Goal: Navigation & Orientation: Understand site structure

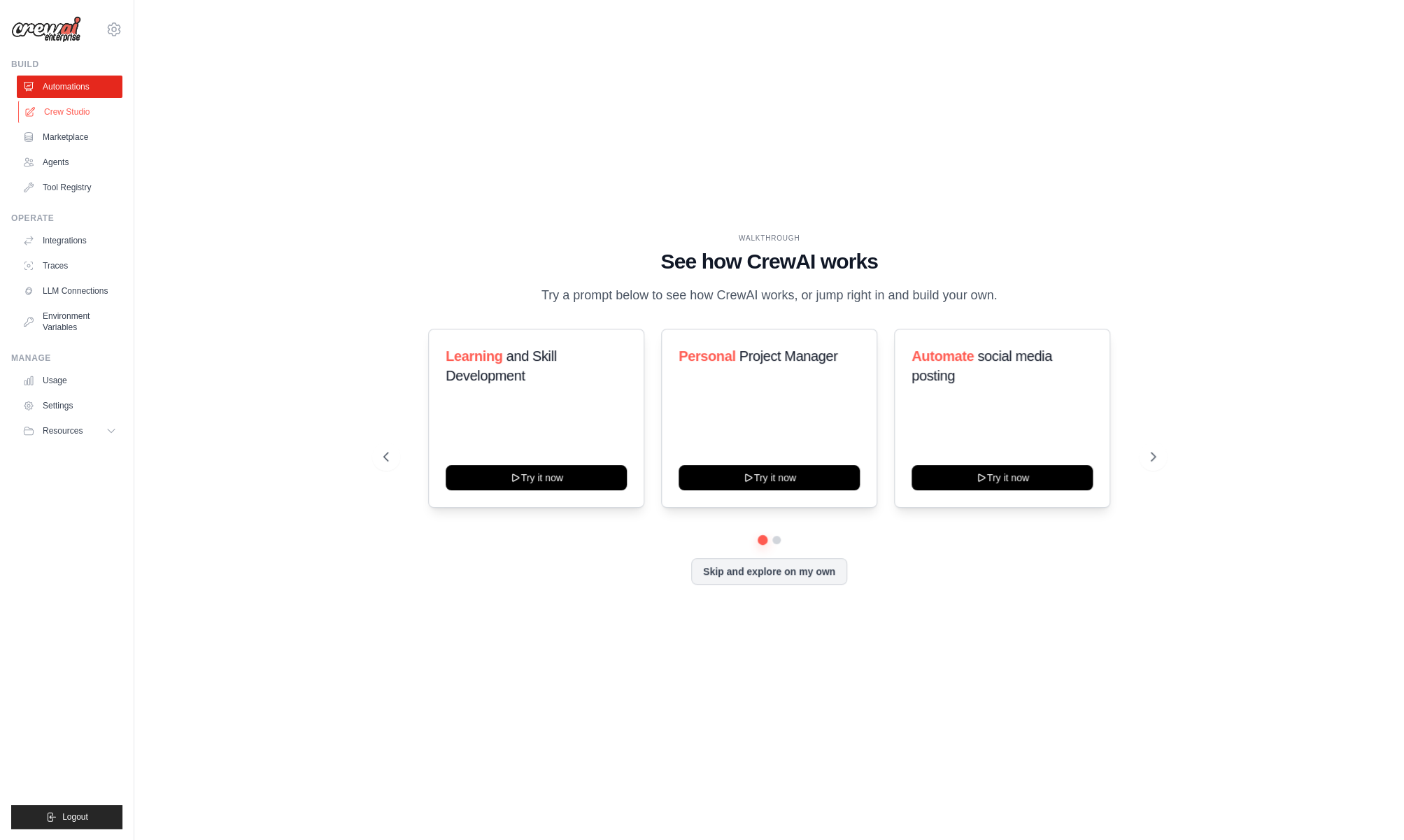
click at [63, 109] on link "Crew Studio" at bounding box center [71, 112] width 106 height 22
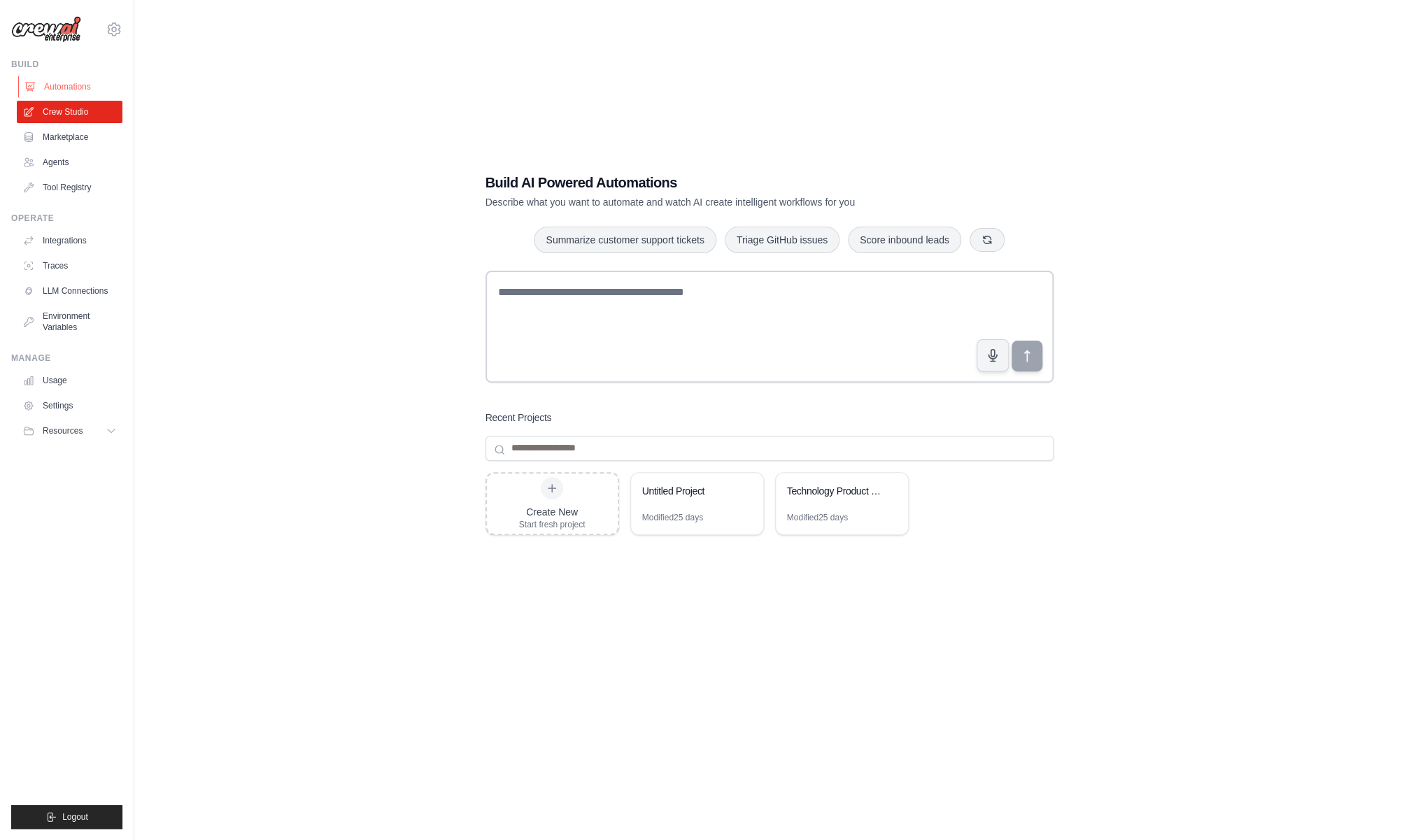
click at [77, 84] on link "Automations" at bounding box center [71, 86] width 106 height 22
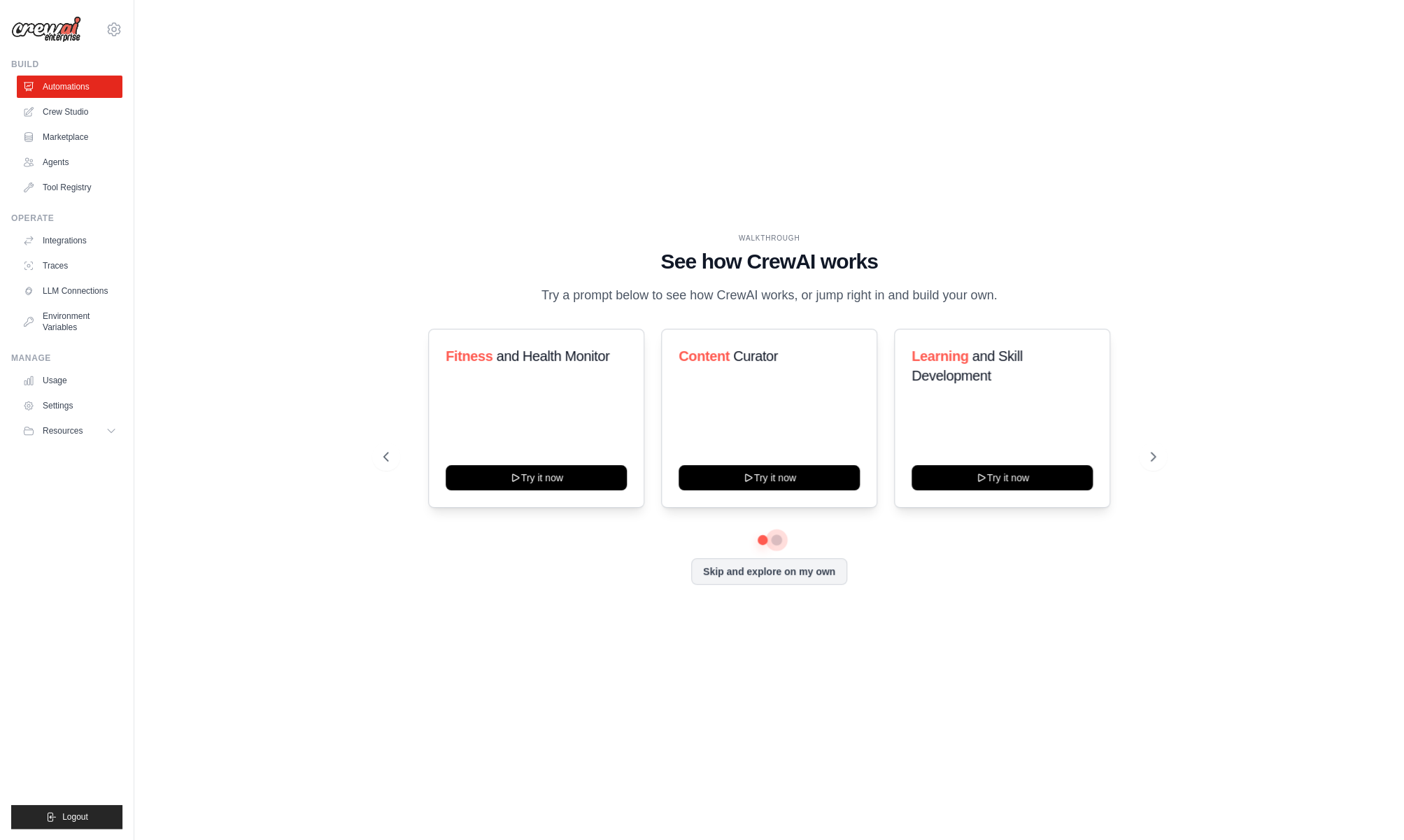
click at [779, 545] on button at bounding box center [776, 540] width 11 height 11
click at [767, 577] on button "Skip and explore on my own" at bounding box center [769, 570] width 156 height 27
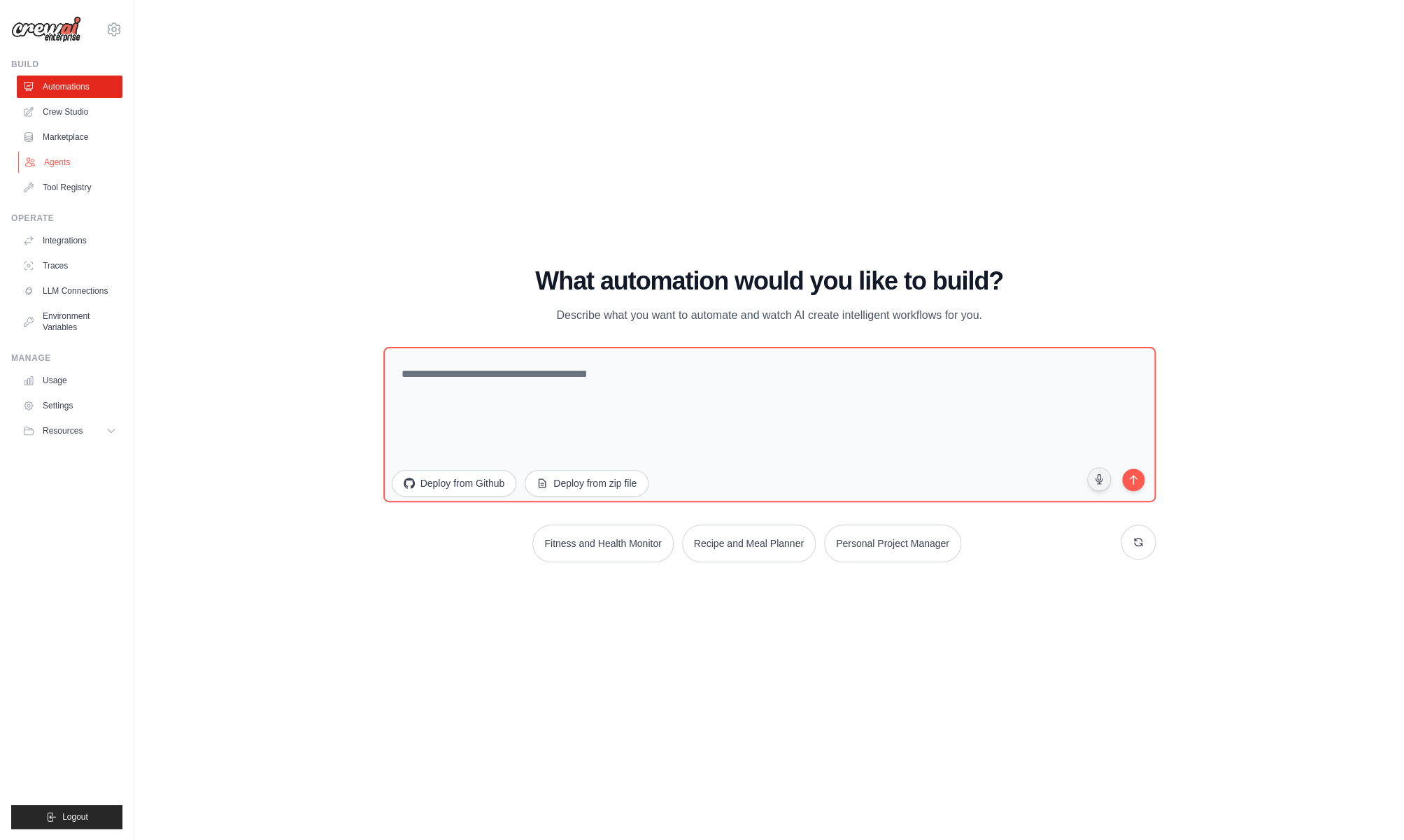
click at [77, 155] on link "Agents" at bounding box center [71, 161] width 106 height 22
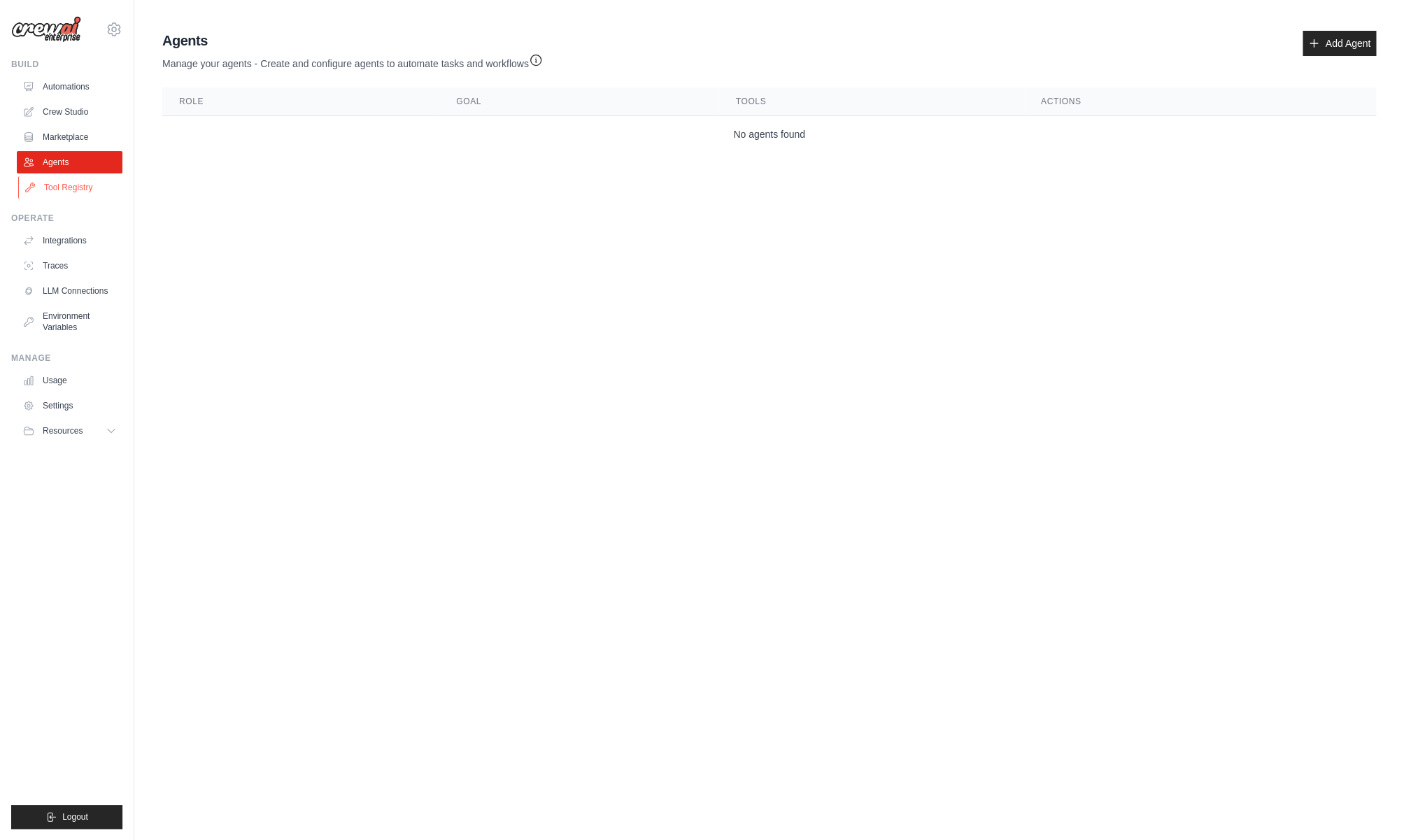
click at [70, 187] on link "Tool Registry" at bounding box center [71, 187] width 106 height 22
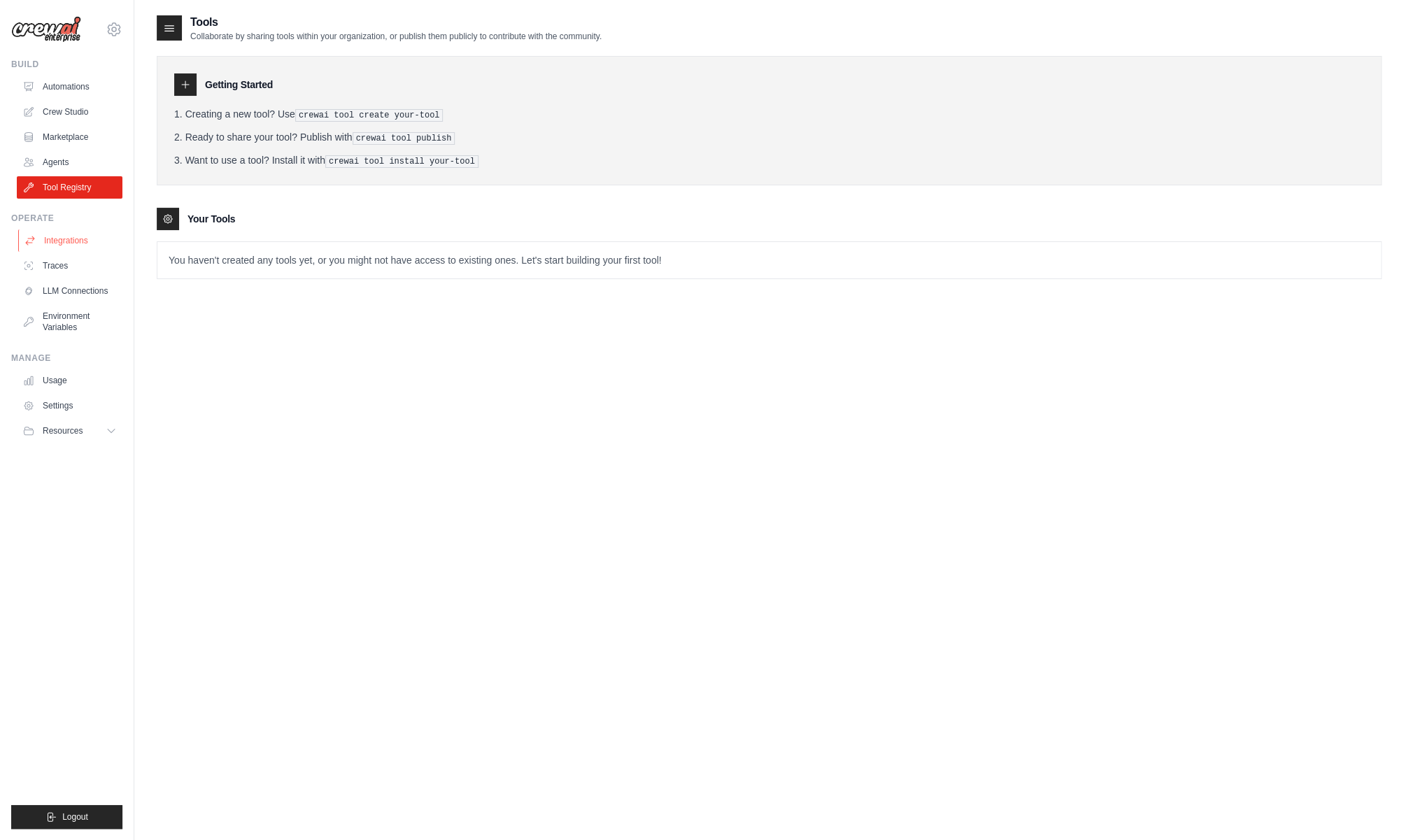
click at [56, 245] on link "Integrations" at bounding box center [71, 240] width 106 height 22
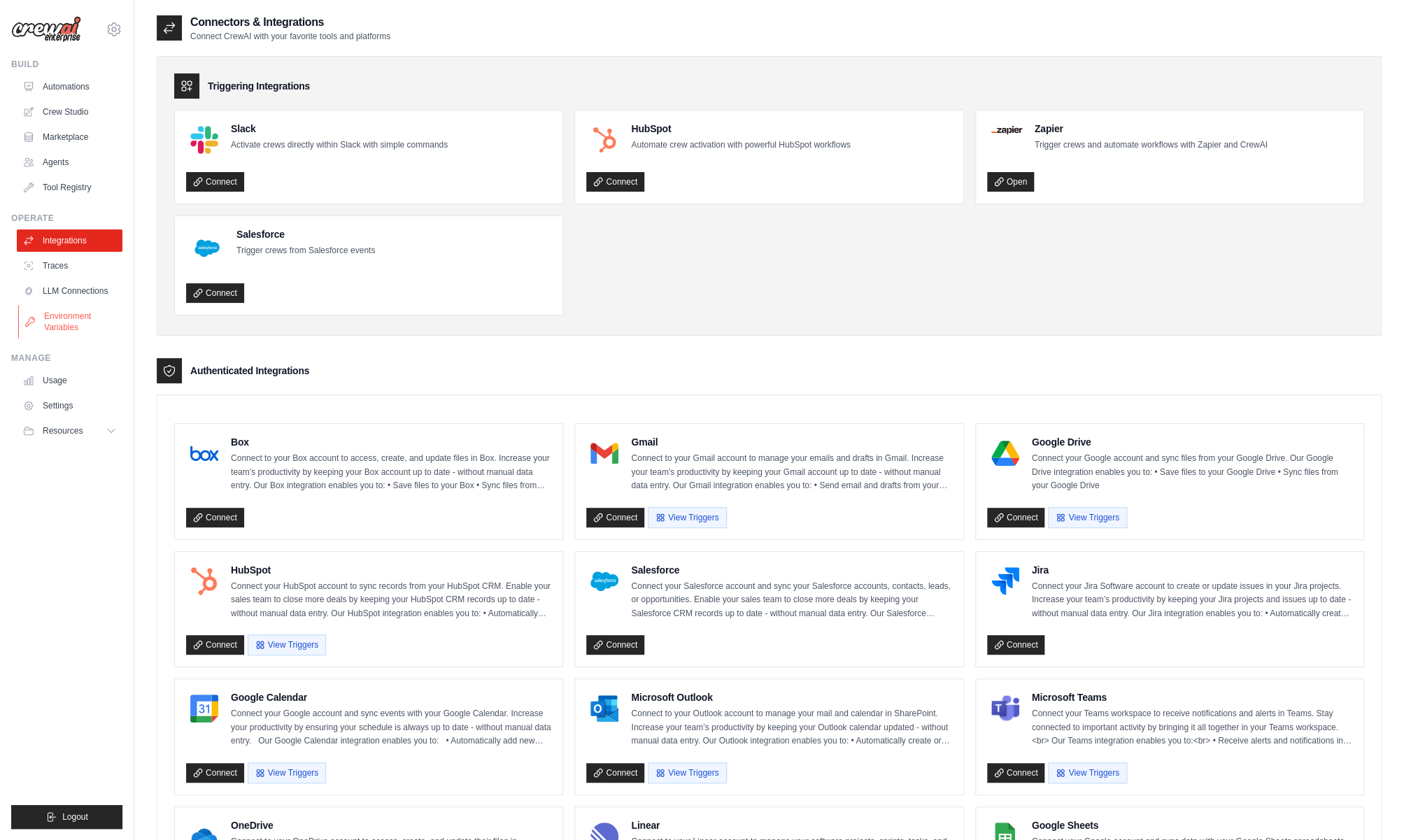
click at [80, 328] on link "Environment Variables" at bounding box center [71, 321] width 106 height 33
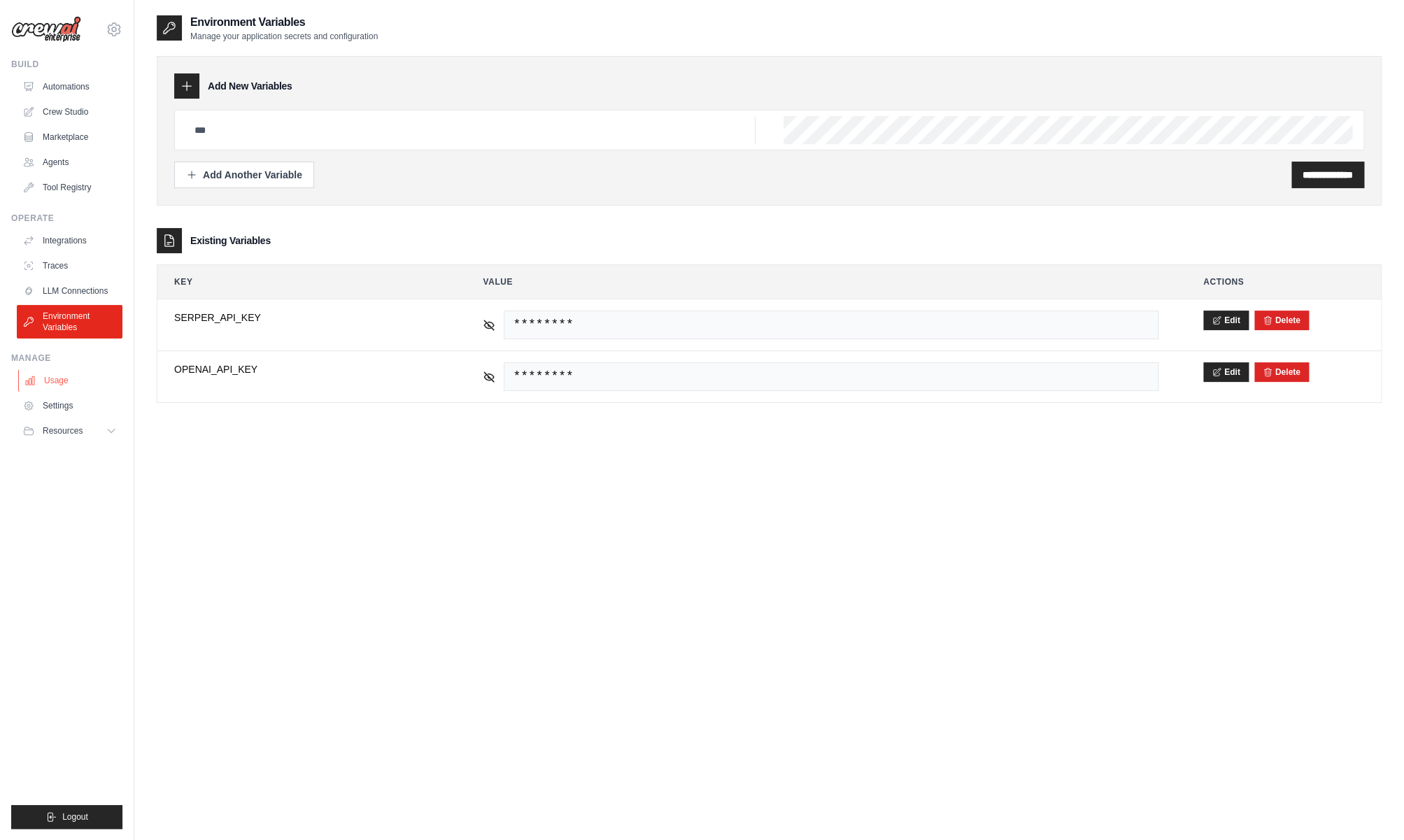
click at [54, 379] on link "Usage" at bounding box center [71, 379] width 106 height 22
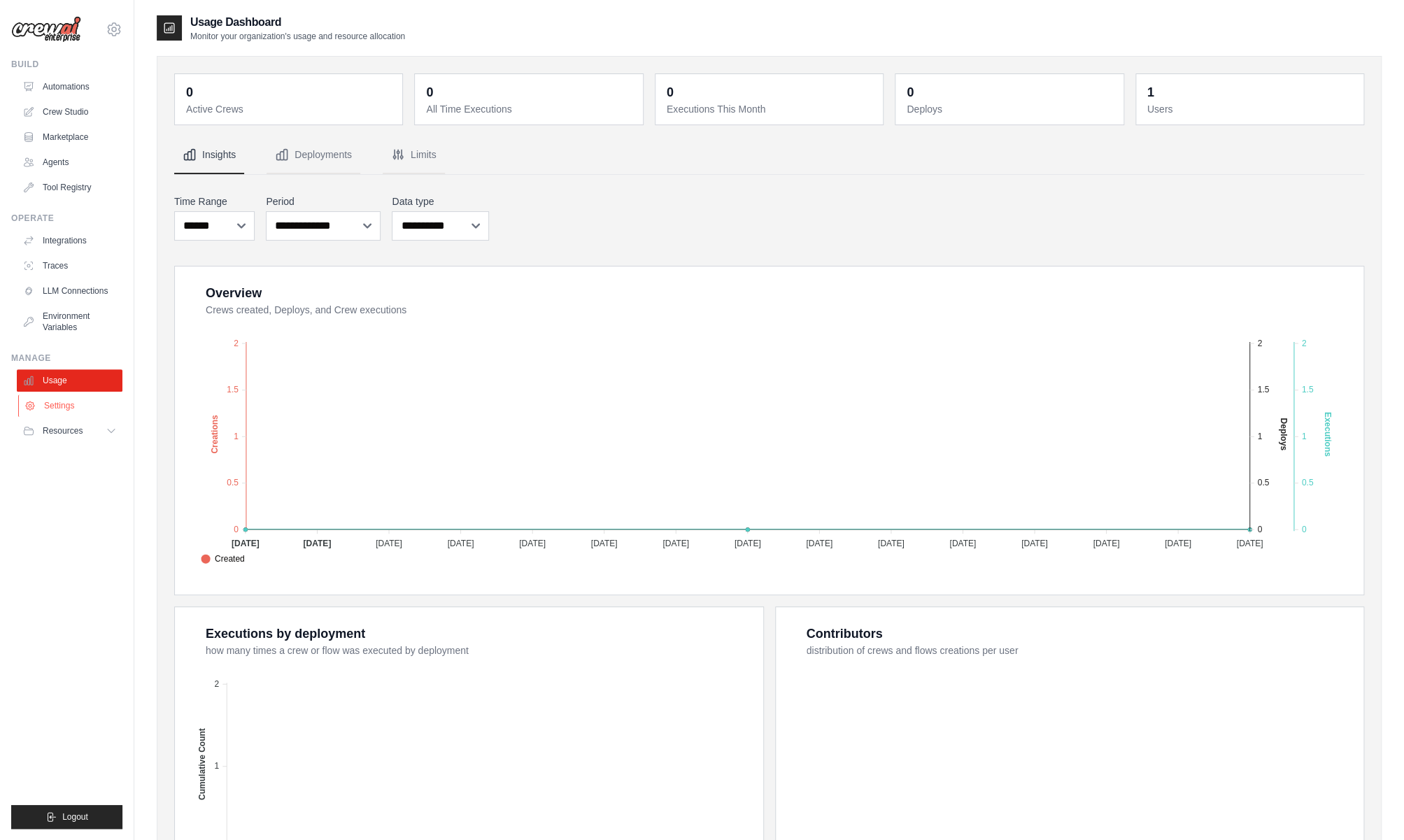
click at [54, 410] on link "Settings" at bounding box center [71, 405] width 106 height 22
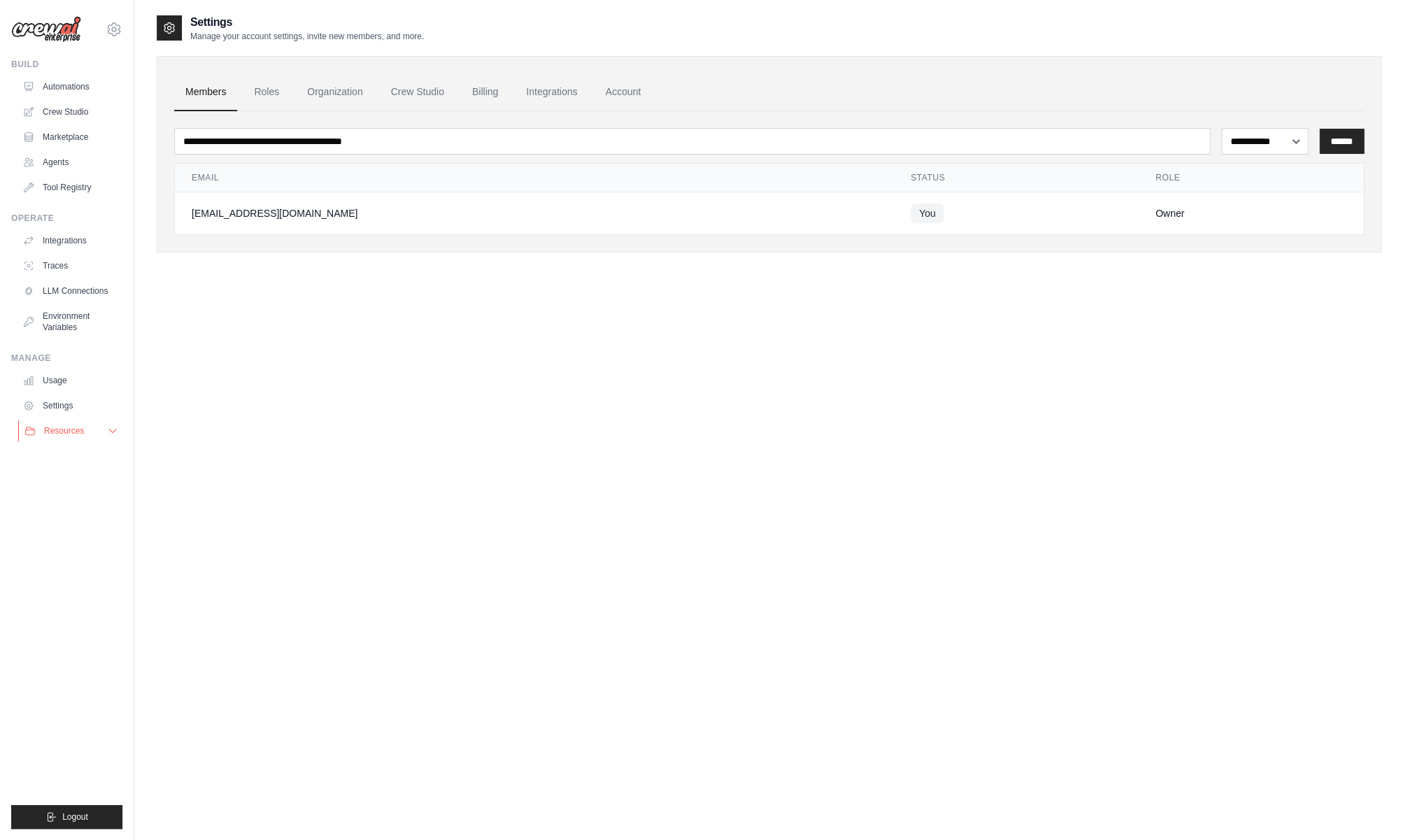
click at [55, 426] on span "Resources" at bounding box center [64, 431] width 40 height 11
click at [52, 474] on span "GitHub" at bounding box center [62, 477] width 26 height 11
click at [78, 112] on link "Crew Studio" at bounding box center [71, 112] width 106 height 22
